Goal: Information Seeking & Learning: Learn about a topic

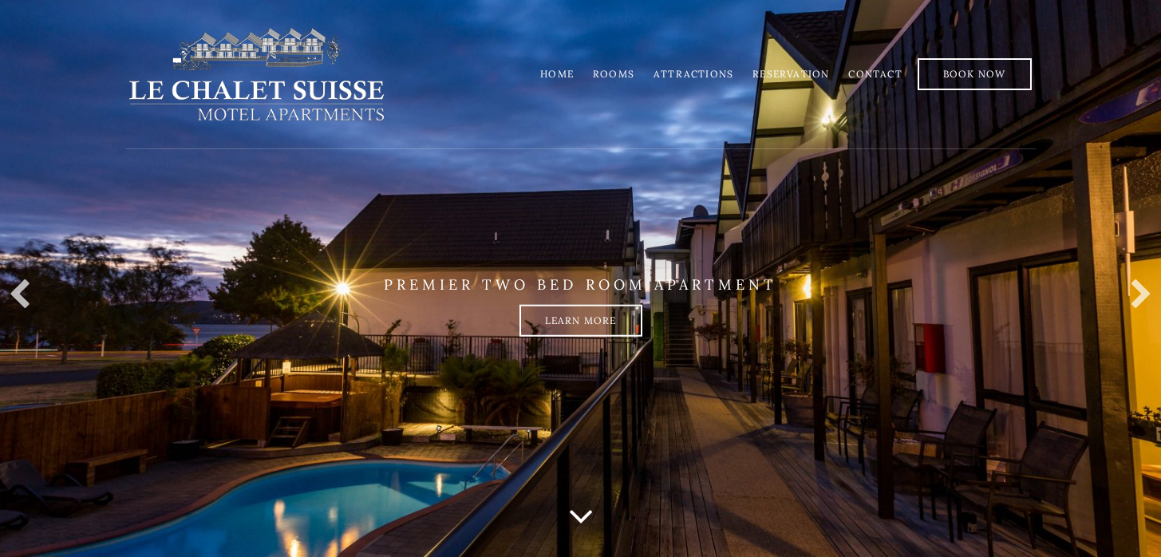
click at [622, 71] on link "Rooms" at bounding box center [613, 74] width 41 height 12
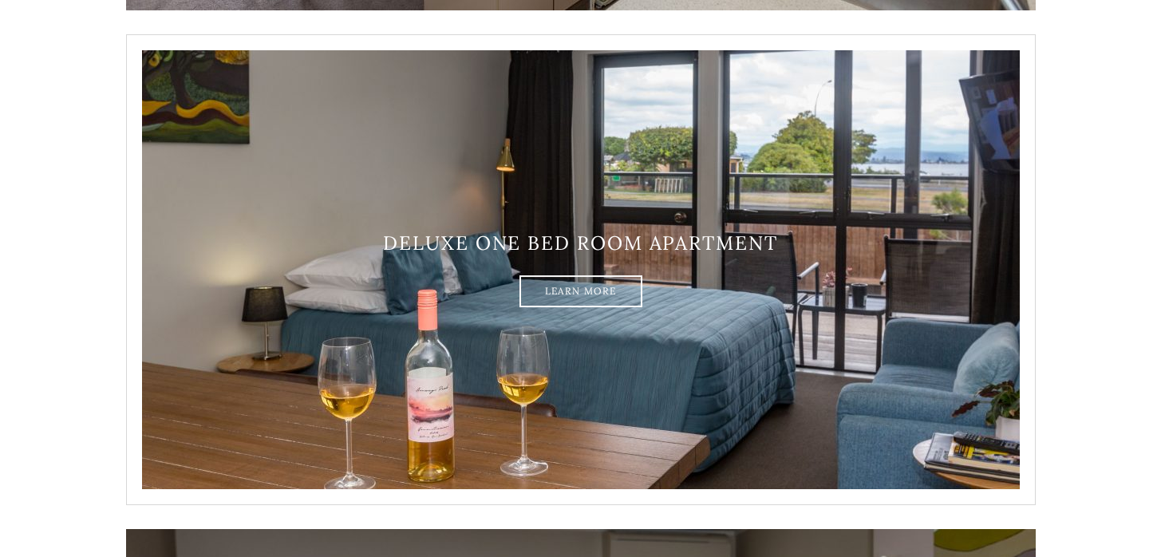
scroll to position [1296, 0]
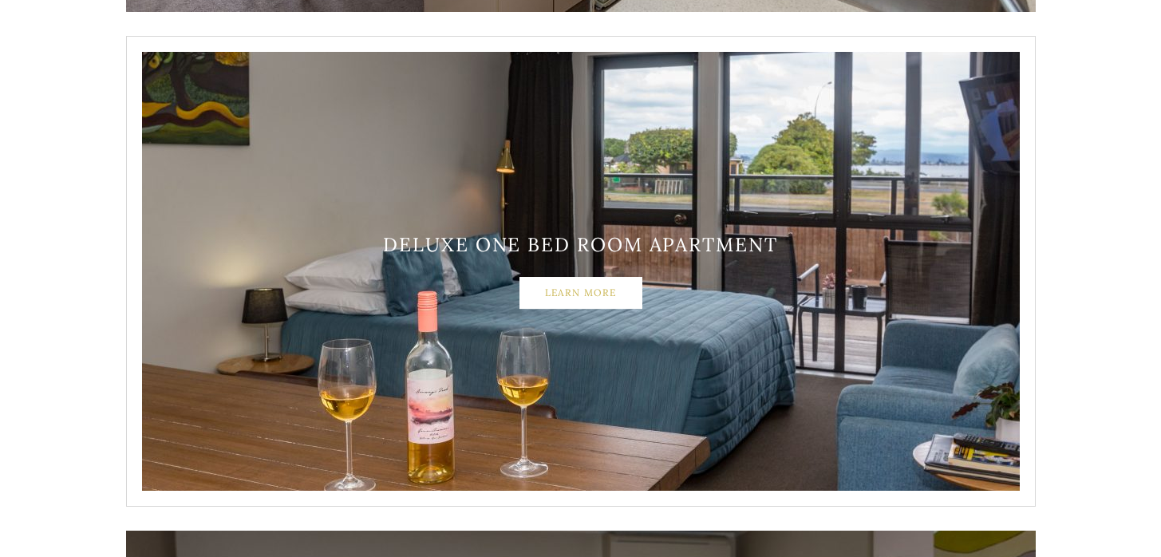
click at [629, 294] on link "Learn More" at bounding box center [580, 293] width 123 height 32
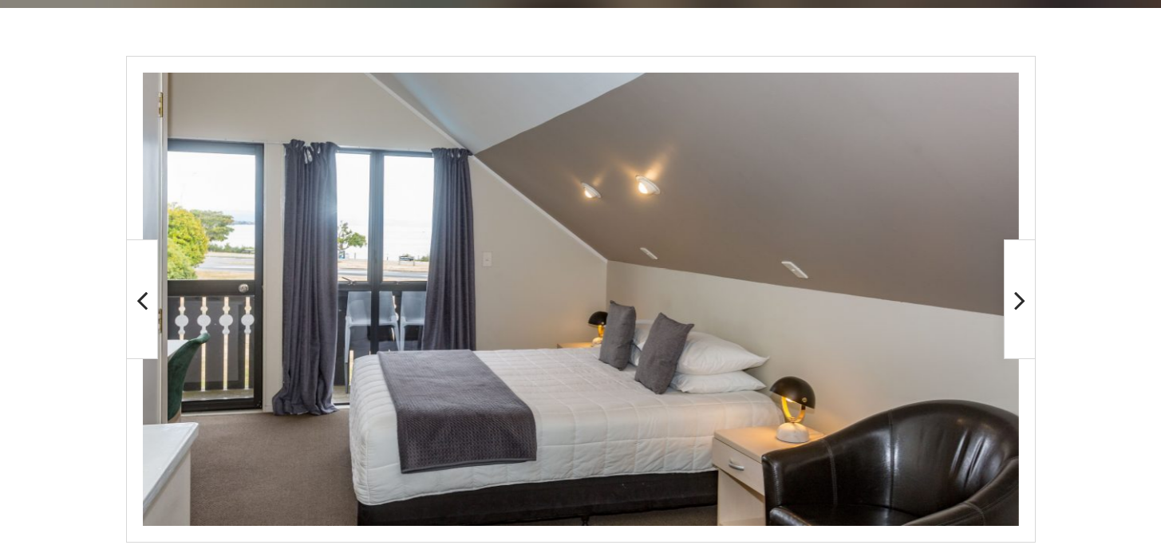
scroll to position [261, 0]
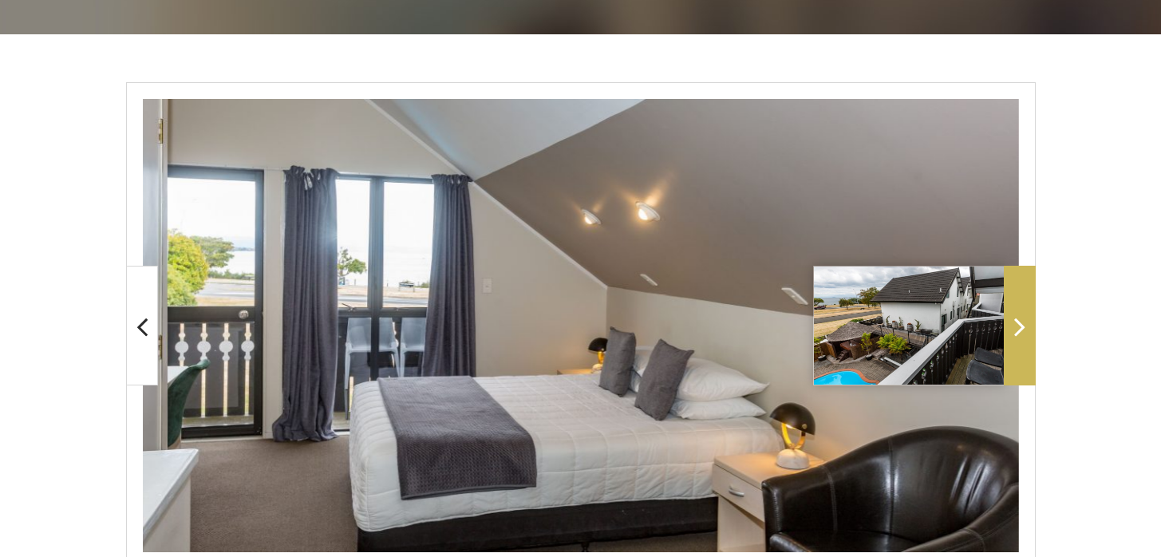
click at [1019, 314] on icon at bounding box center [1019, 326] width 11 height 32
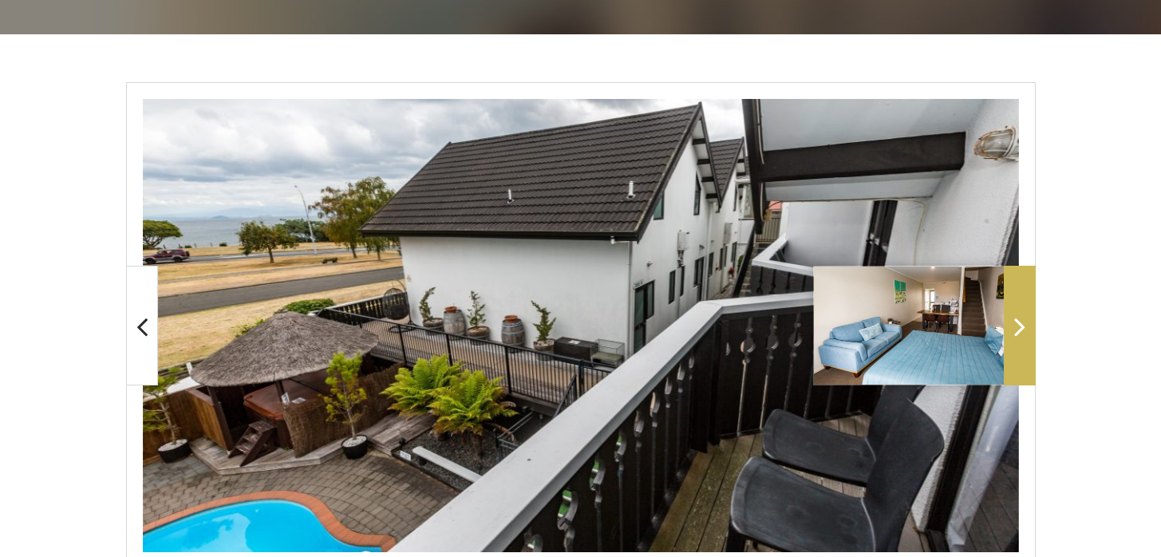
click at [1019, 314] on icon at bounding box center [1019, 326] width 11 height 32
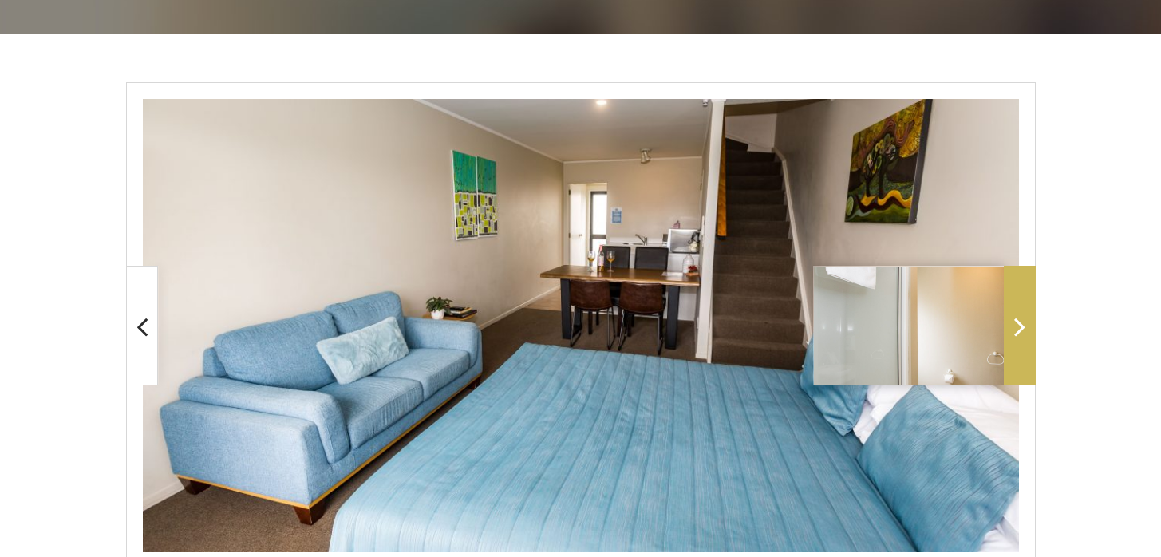
click at [1019, 314] on icon at bounding box center [1019, 326] width 11 height 32
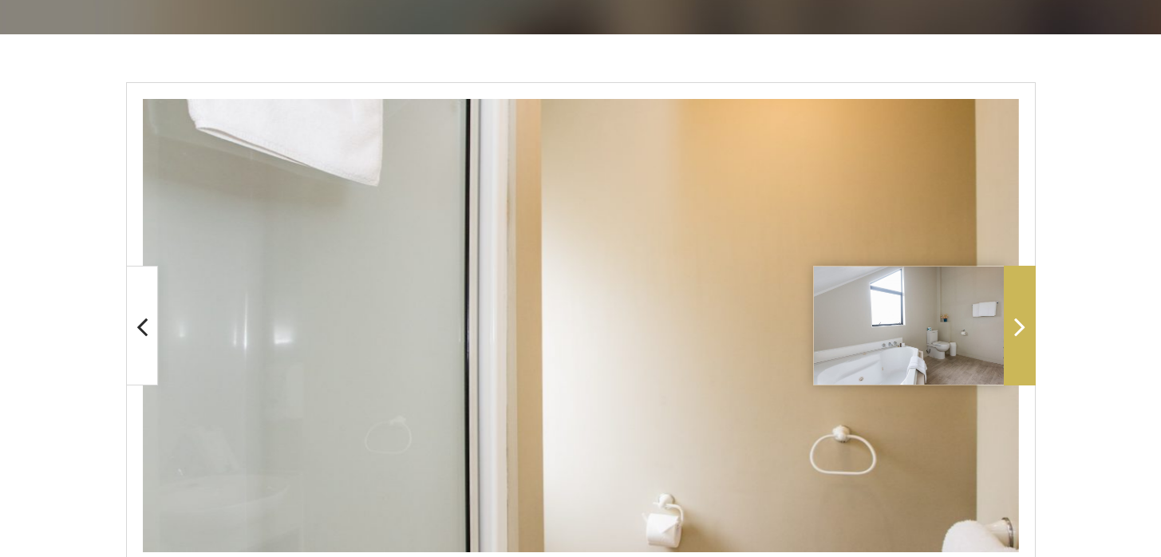
click at [1030, 287] on span at bounding box center [1020, 326] width 32 height 120
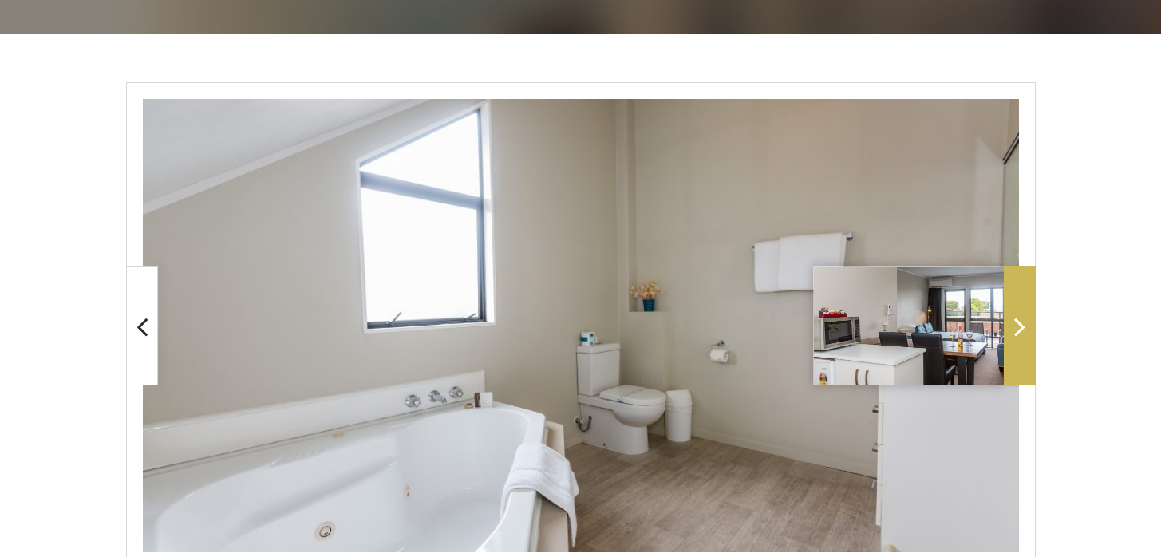
click at [1029, 298] on span at bounding box center [1020, 326] width 32 height 120
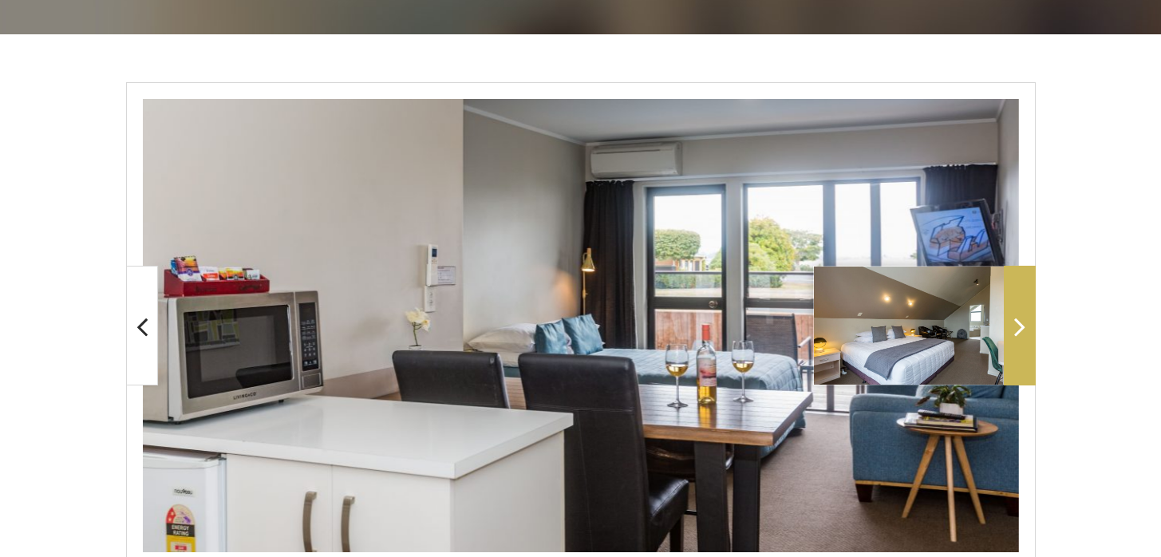
click at [1024, 301] on span at bounding box center [1020, 326] width 32 height 120
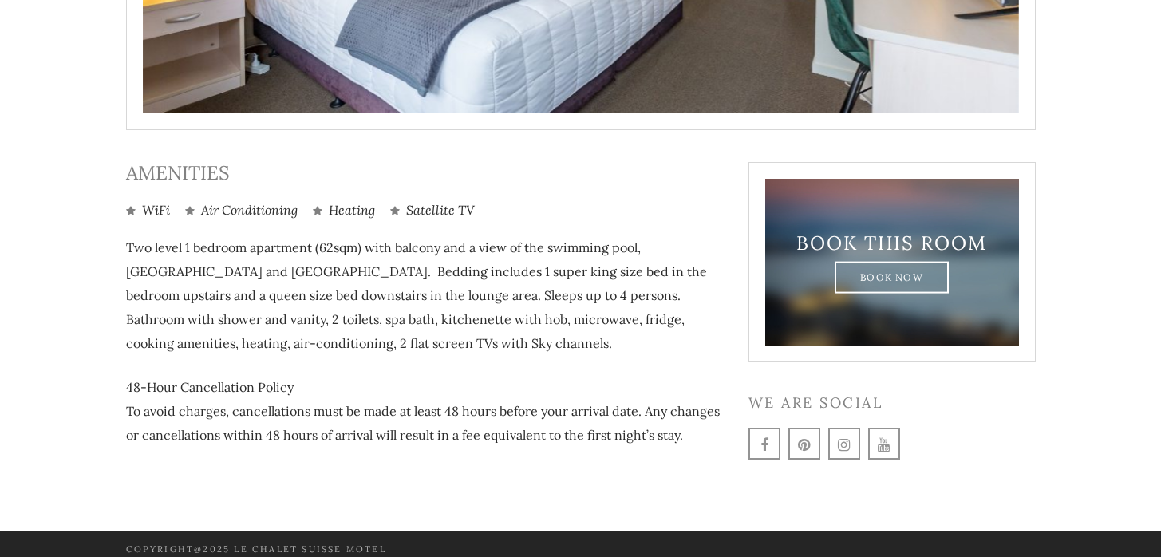
scroll to position [709, 0]
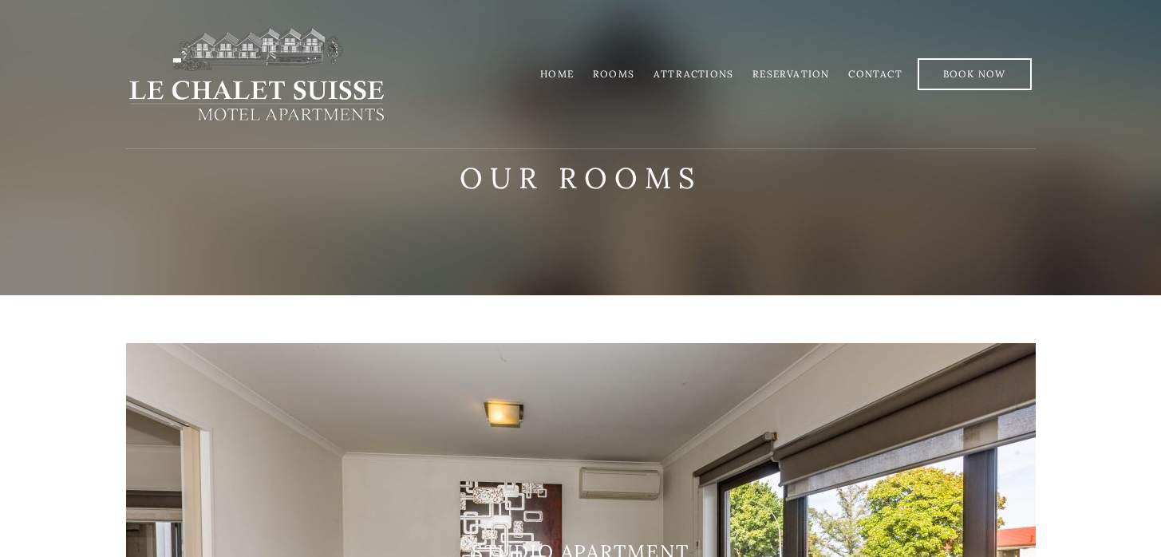
scroll to position [1296, 0]
